Goal: Information Seeking & Learning: Learn about a topic

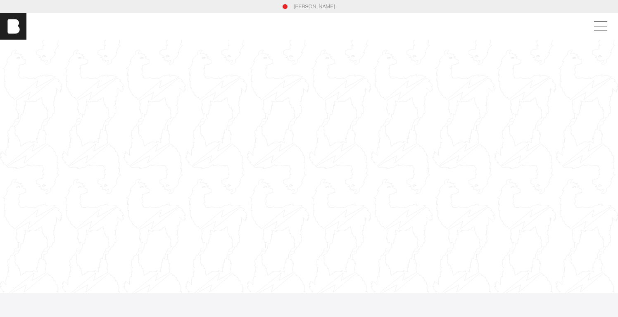
click at [316, 7] on link "[PERSON_NAME]" at bounding box center [315, 6] width 42 height 7
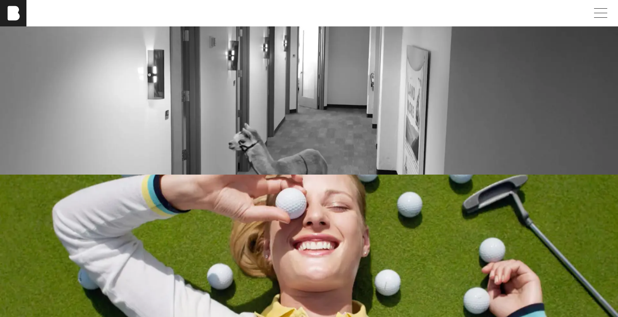
scroll to position [1303, 0]
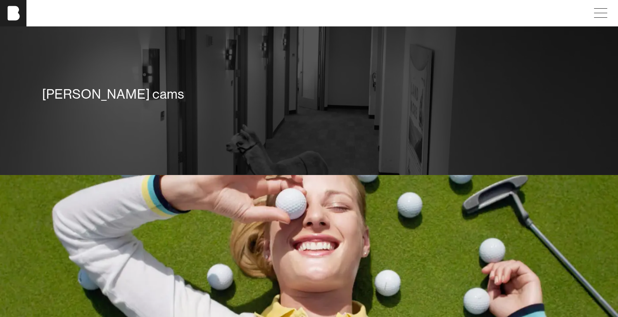
click at [290, 111] on div "[PERSON_NAME] cams" at bounding box center [308, 95] width 545 height 59
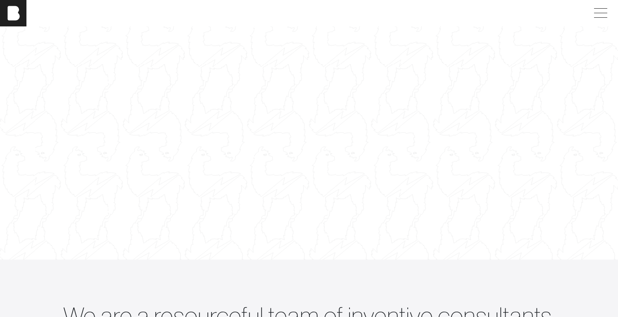
scroll to position [44, 0]
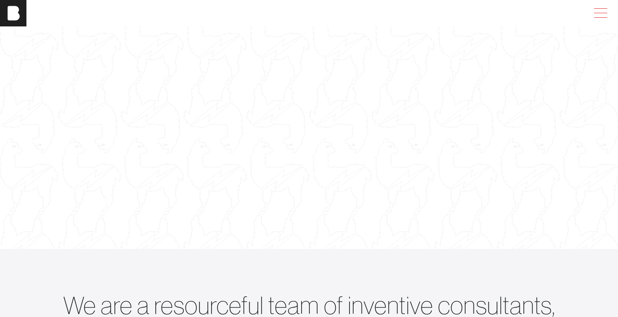
click at [596, 14] on span at bounding box center [598, 13] width 19 height 15
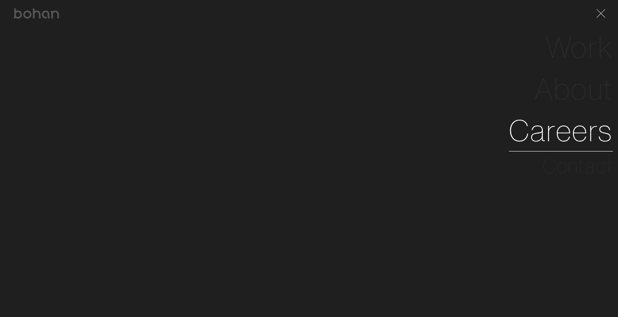
click at [568, 124] on link "Careers" at bounding box center [561, 131] width 104 height 42
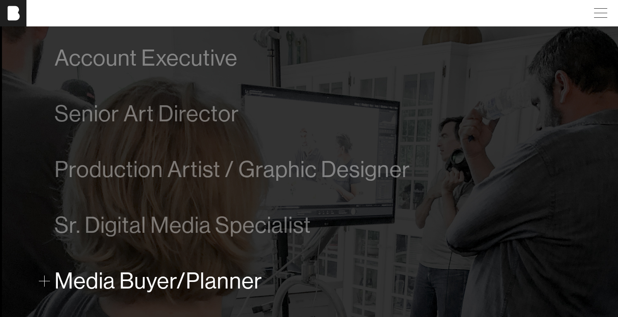
scroll to position [468, 0]
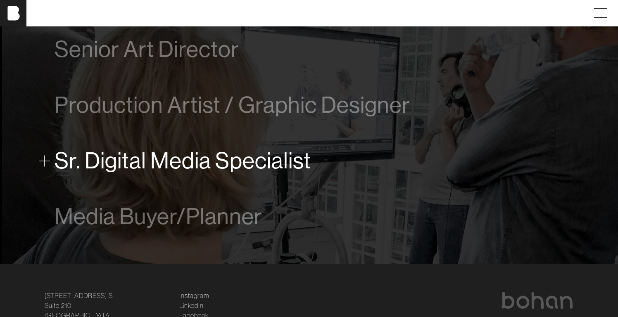
click at [176, 161] on span "Sr. Digital Media Specialist" at bounding box center [183, 160] width 257 height 25
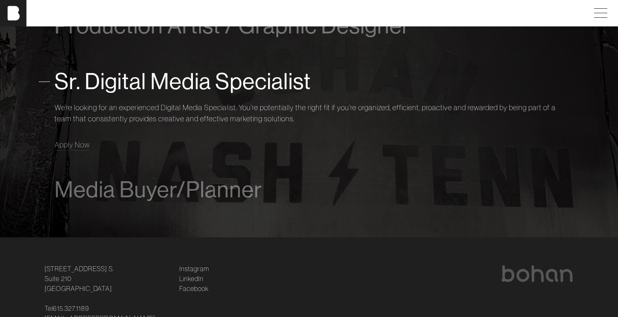
scroll to position [633, 0]
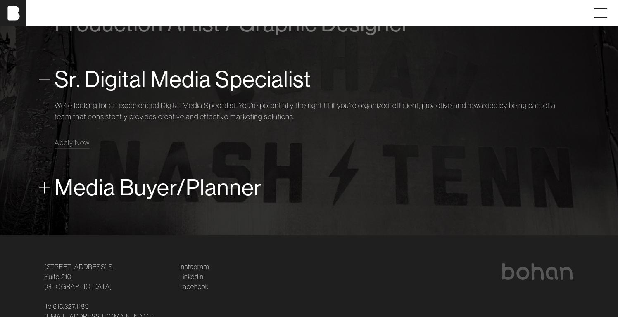
click at [175, 184] on span "Media Buyer/Planner" at bounding box center [159, 187] width 208 height 25
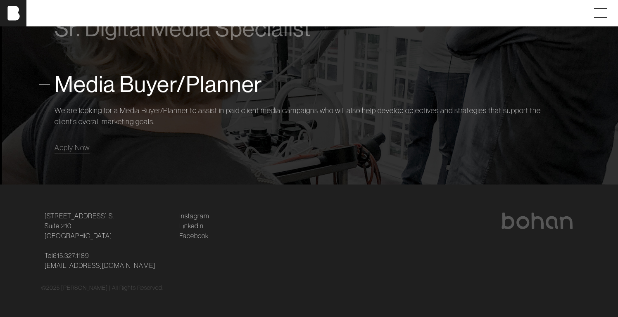
scroll to position [685, 0]
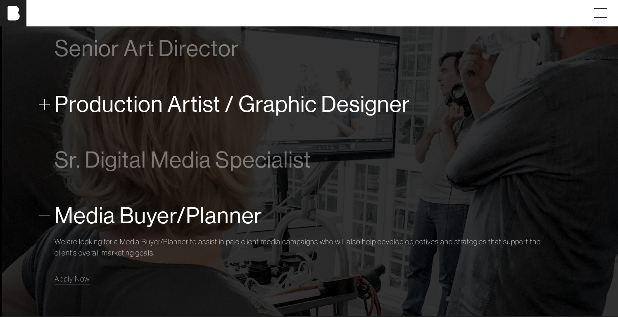
click at [169, 102] on span "Production Artist / Graphic Designer" at bounding box center [233, 104] width 356 height 25
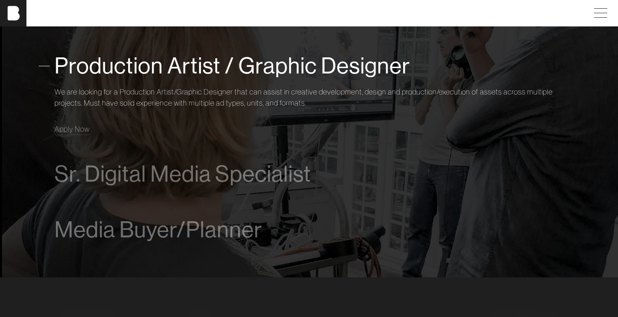
scroll to position [592, 0]
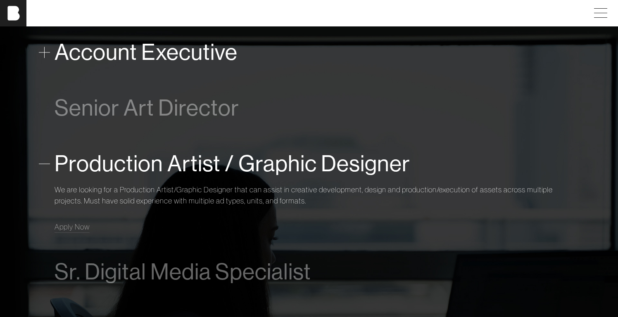
click at [163, 60] on span "Account Executive" at bounding box center [146, 52] width 183 height 25
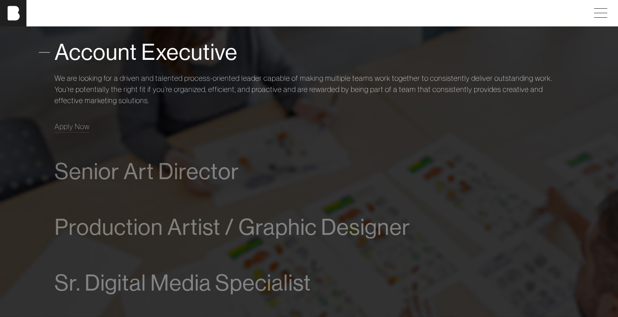
scroll to position [491, 0]
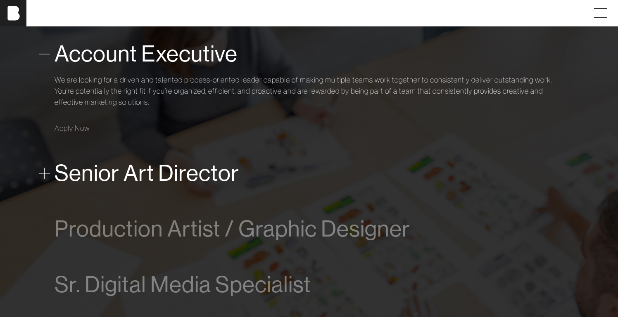
click at [167, 175] on span "Senior Art Director" at bounding box center [147, 173] width 185 height 25
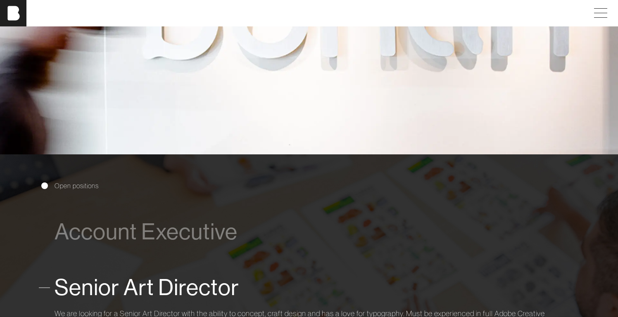
scroll to position [311, 0]
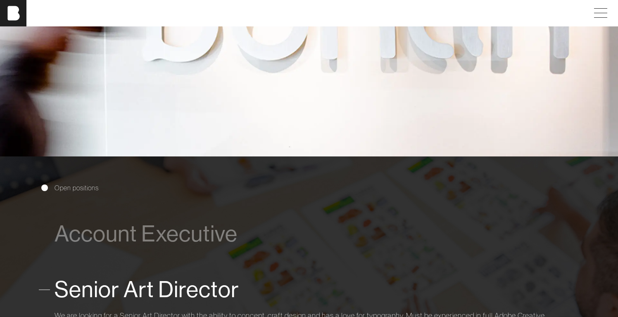
click at [83, 191] on span "Open positions" at bounding box center [77, 188] width 44 height 10
